Goal: Task Accomplishment & Management: Manage account settings

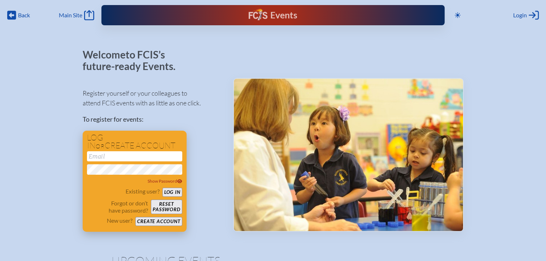
type input "[EMAIL_ADDRESS][DOMAIN_NAME]"
click at [177, 190] on button "Log in" at bounding box center [172, 192] width 20 height 9
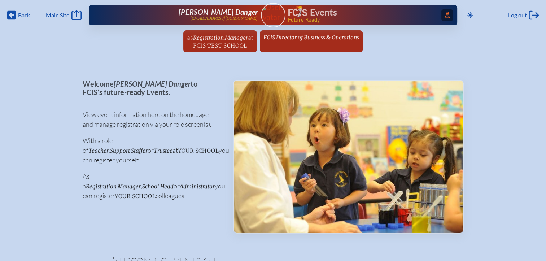
click at [445, 15] on icon "Access Users..." at bounding box center [447, 15] width 5 height 6
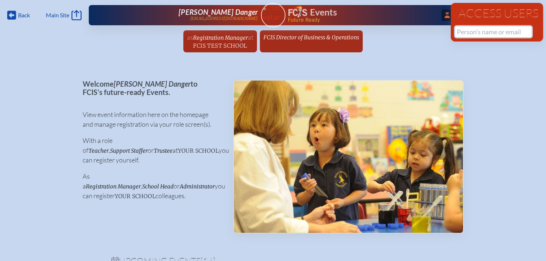
click at [473, 32] on input "text" at bounding box center [493, 31] width 77 height 11
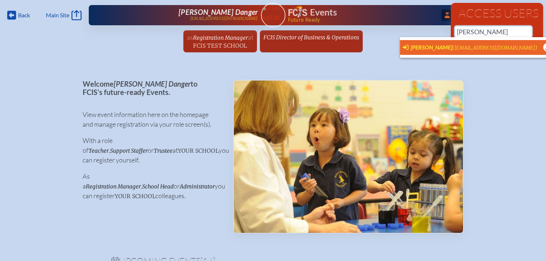
scroll to position [0, 5]
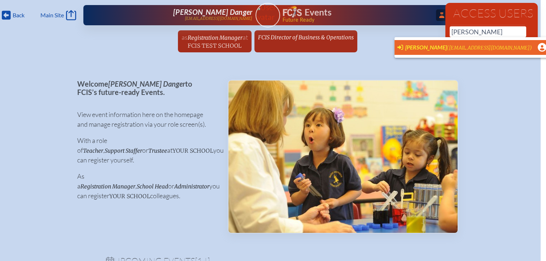
click at [415, 49] on span "[PERSON_NAME]" at bounding box center [425, 47] width 41 height 7
type input "[EMAIL_ADDRESS][DOMAIN_NAME]"
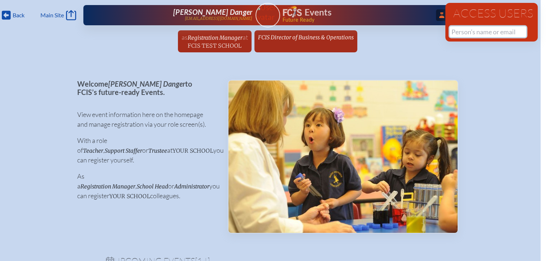
scroll to position [0, 0]
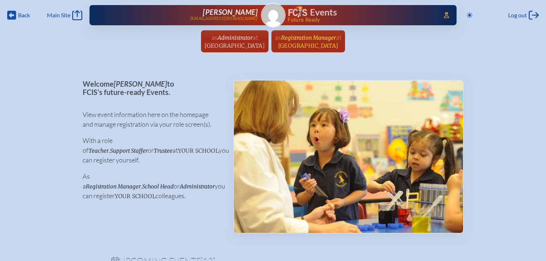
click at [304, 43] on span "[GEOGRAPHIC_DATA]" at bounding box center [308, 45] width 60 height 7
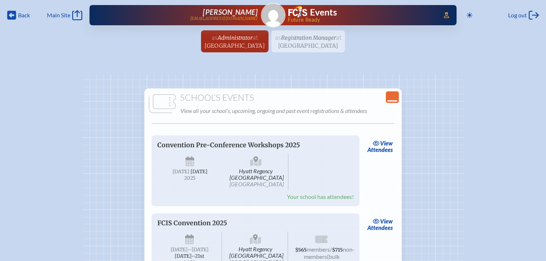
click at [390, 100] on icon at bounding box center [392, 100] width 10 height 1
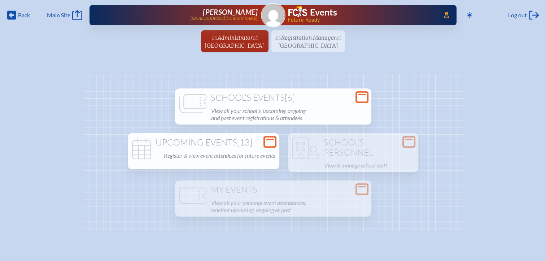
click at [266, 142] on div "Open Console" at bounding box center [269, 142] width 13 height 12
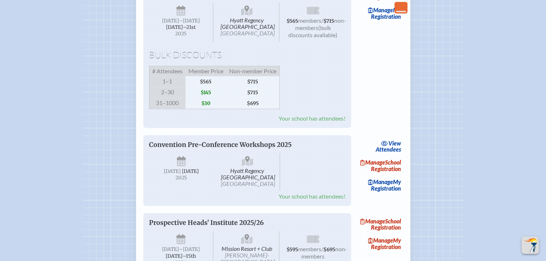
scroll to position [1010, 0]
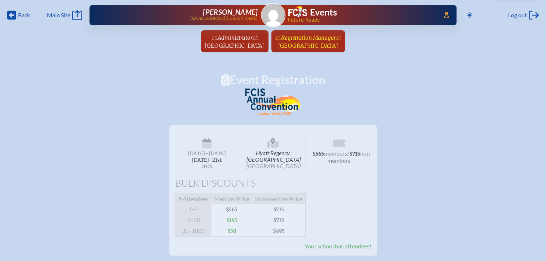
click at [336, 38] on span "Registration Manager" at bounding box center [308, 37] width 55 height 7
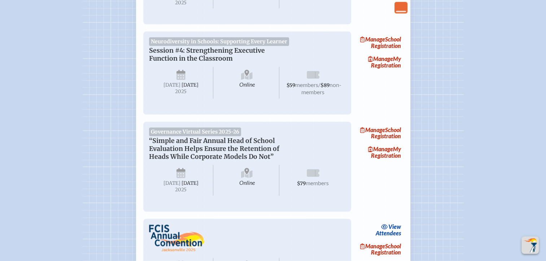
scroll to position [974, 0]
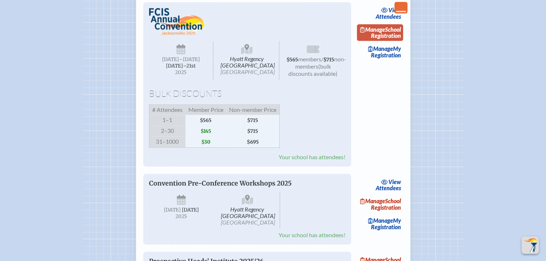
click at [392, 41] on link "Manage School Registration" at bounding box center [380, 32] width 46 height 17
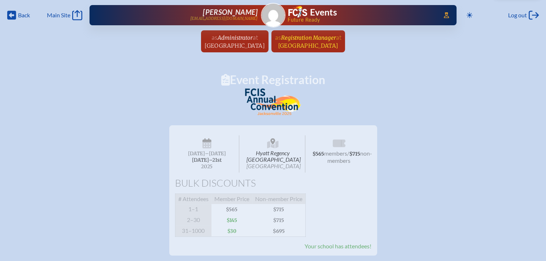
click at [322, 40] on span "Registration Manager" at bounding box center [308, 37] width 55 height 7
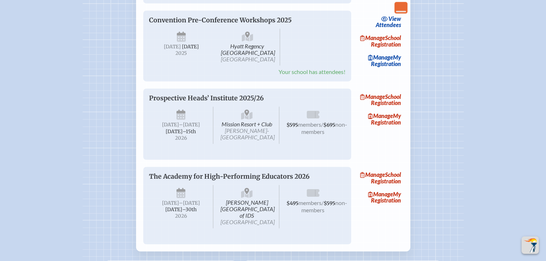
scroll to position [1155, 0]
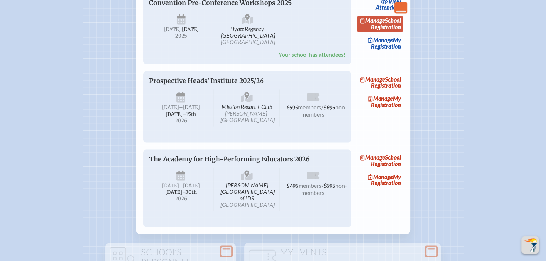
click at [385, 24] on span "Manage" at bounding box center [372, 20] width 25 height 7
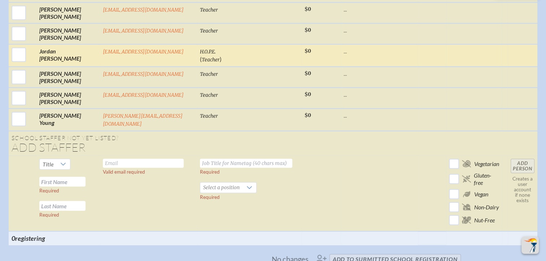
scroll to position [1696, 0]
